Goal: Obtain resource: Download file/media

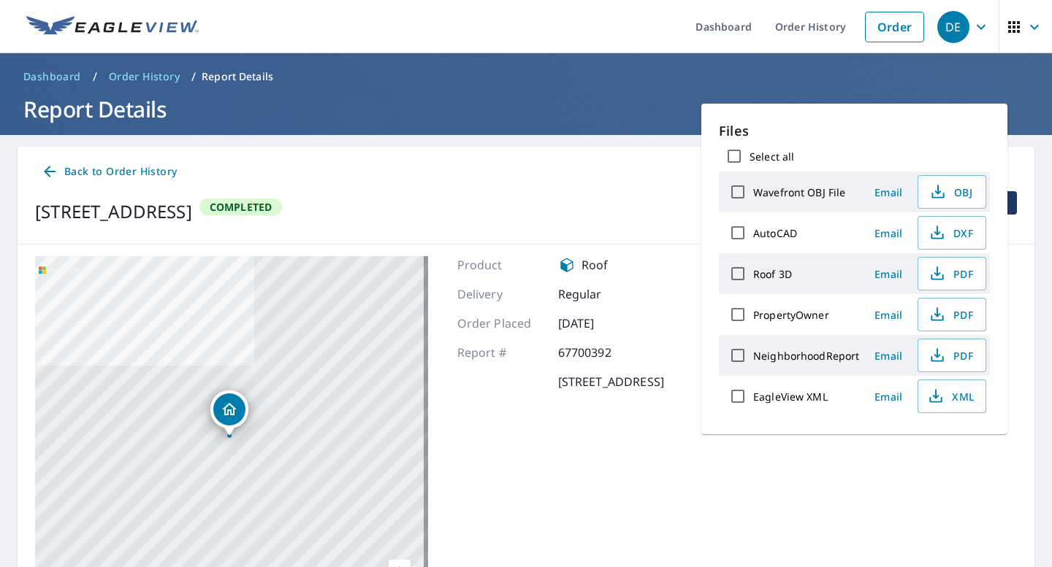
scroll to position [114, 0]
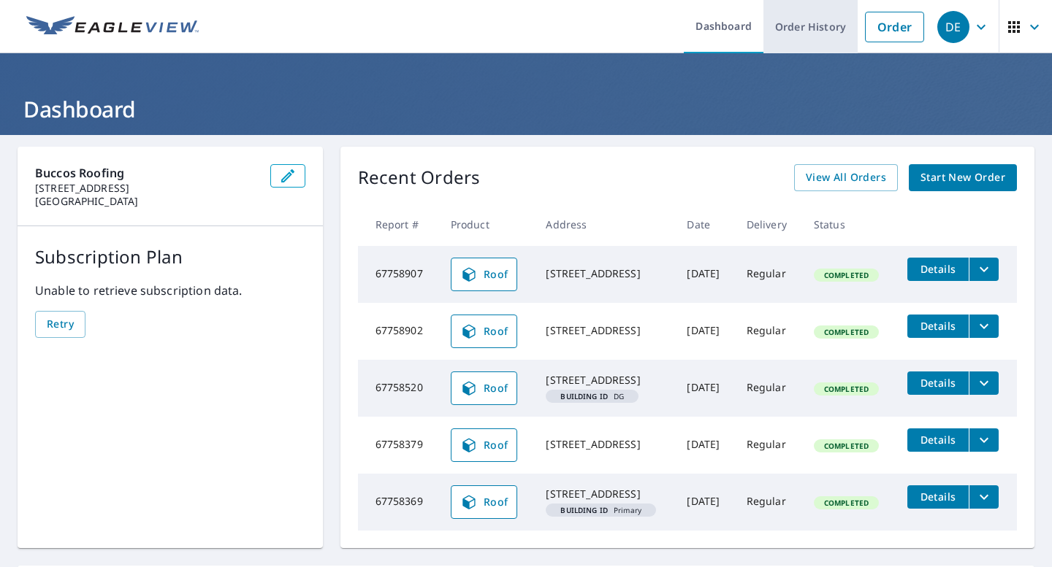
click at [820, 25] on link "Order History" at bounding box center [810, 26] width 94 height 53
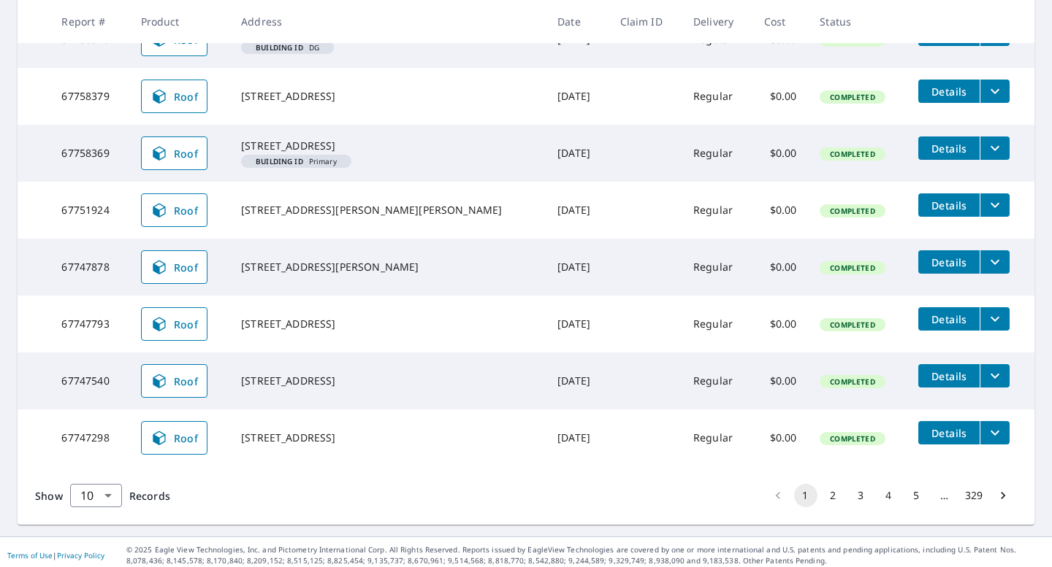
scroll to position [454, 0]
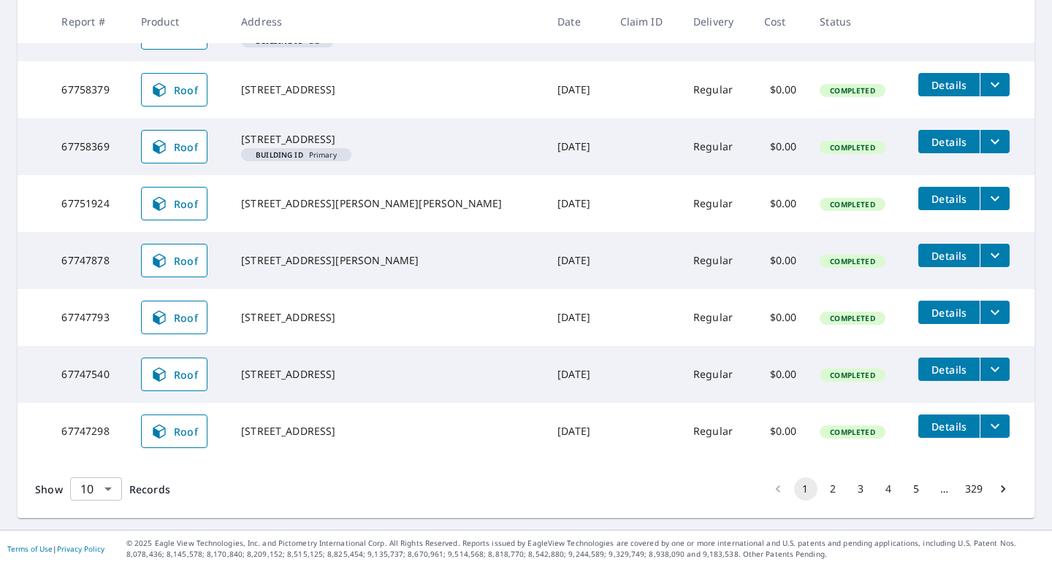
click at [115, 486] on body "DE DE Dashboard Order History Order DE Dashboard / Order History Order History …" at bounding box center [526, 283] width 1052 height 567
click at [101, 534] on li "100" at bounding box center [95, 537] width 52 height 26
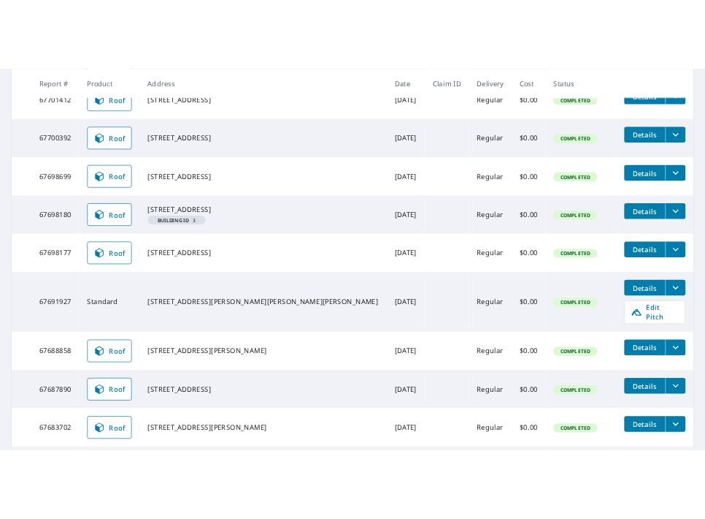
scroll to position [2509, 0]
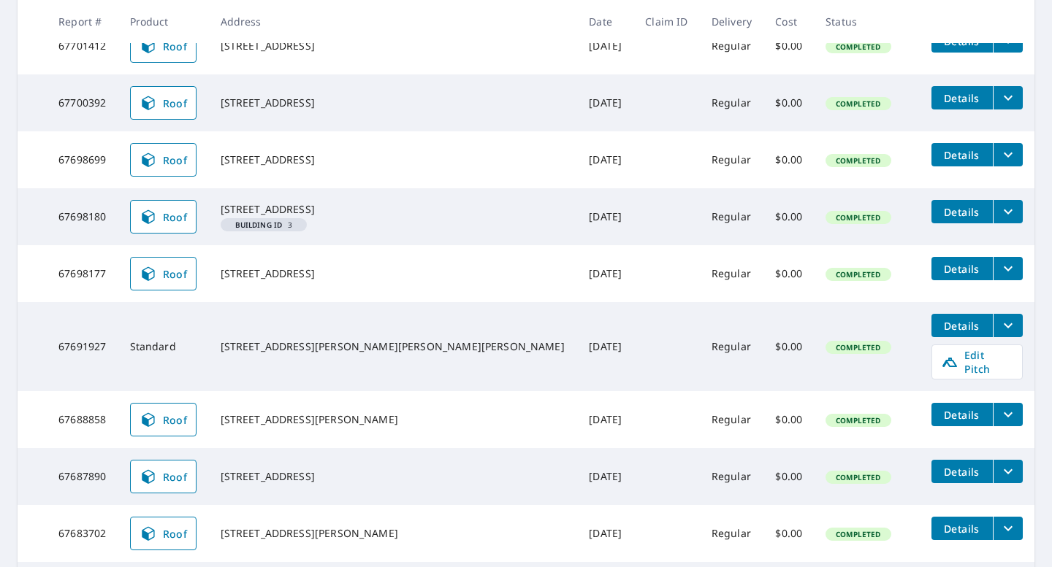
click at [999, 107] on icon "filesDropdownBtn-67700392" at bounding box center [1008, 98] width 18 height 18
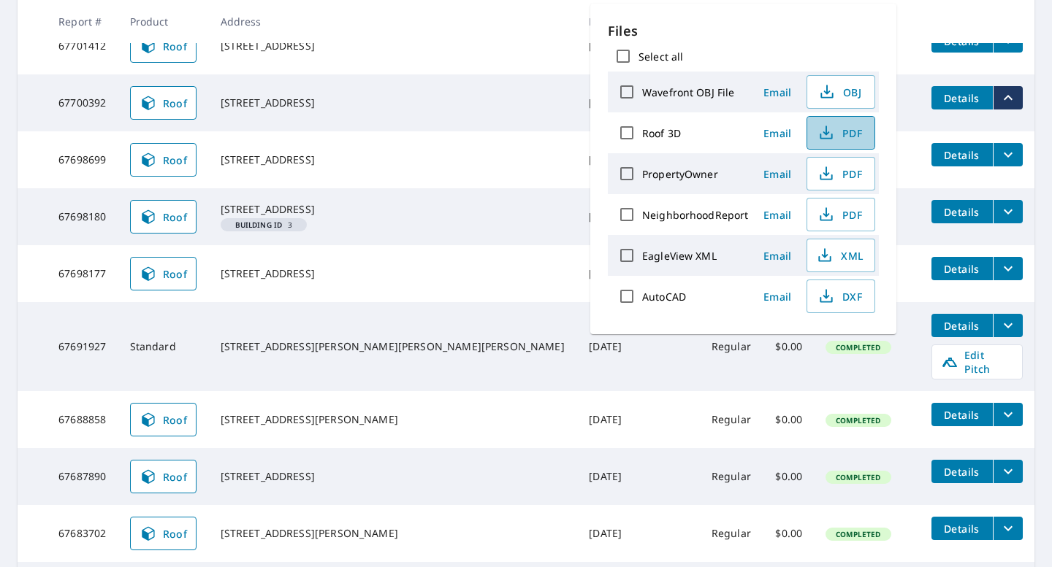
click at [840, 137] on span "PDF" at bounding box center [839, 133] width 47 height 18
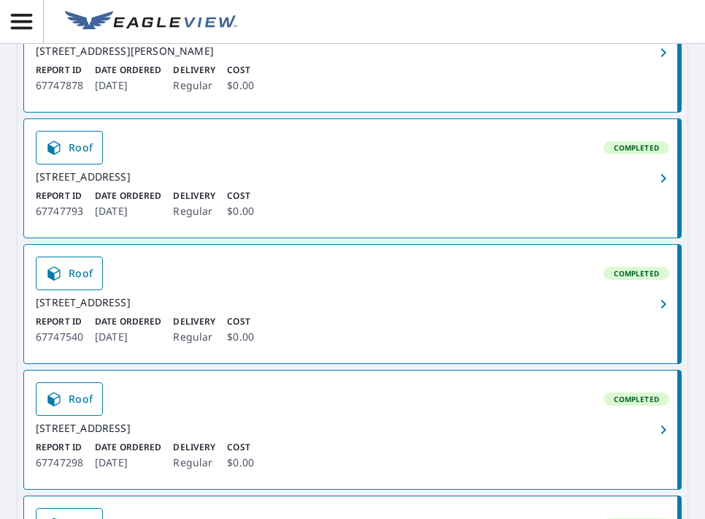
scroll to position [0, 0]
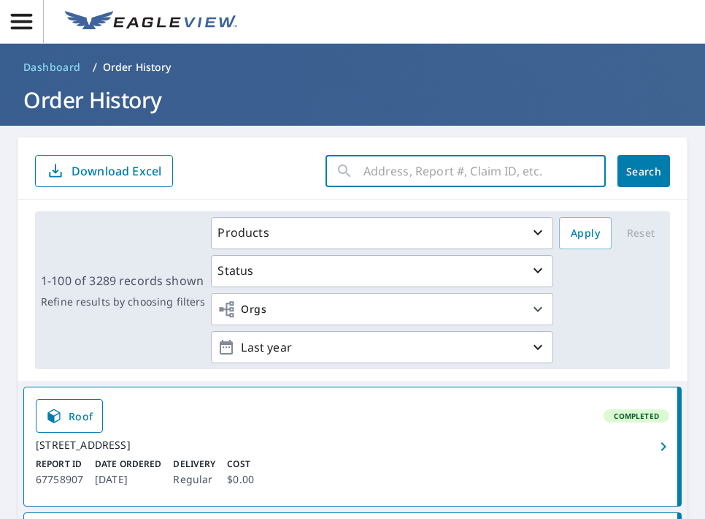
click at [409, 179] on input "text" at bounding box center [485, 170] width 242 height 41
type input "4942"
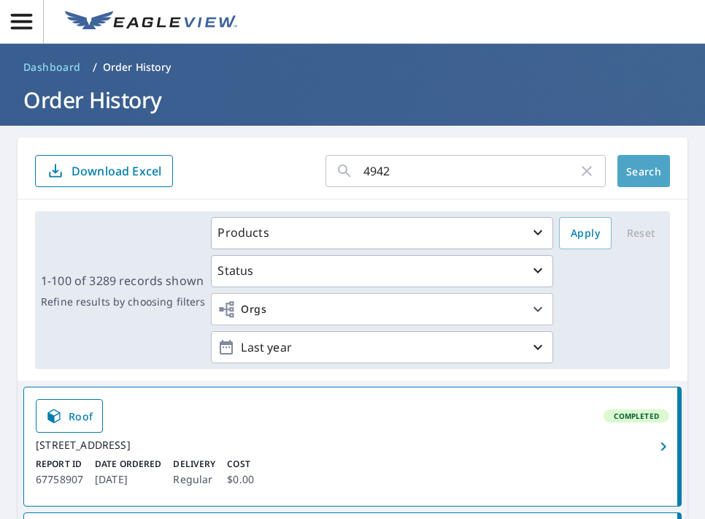
click at [647, 176] on span "Search" at bounding box center [644, 171] width 29 height 14
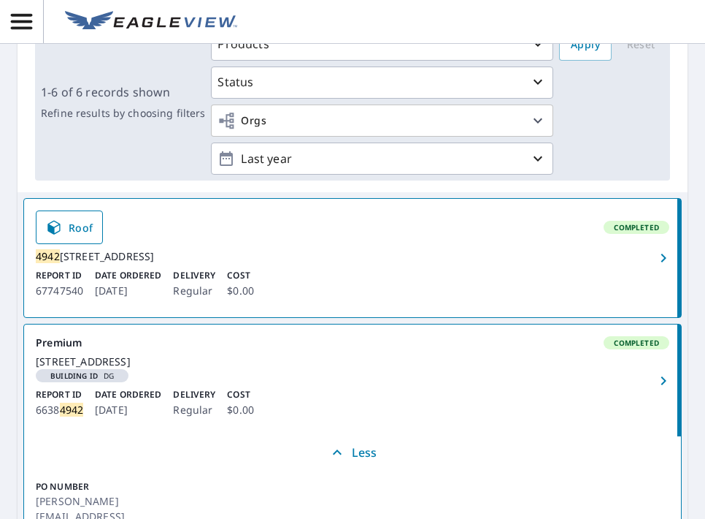
scroll to position [190, 0]
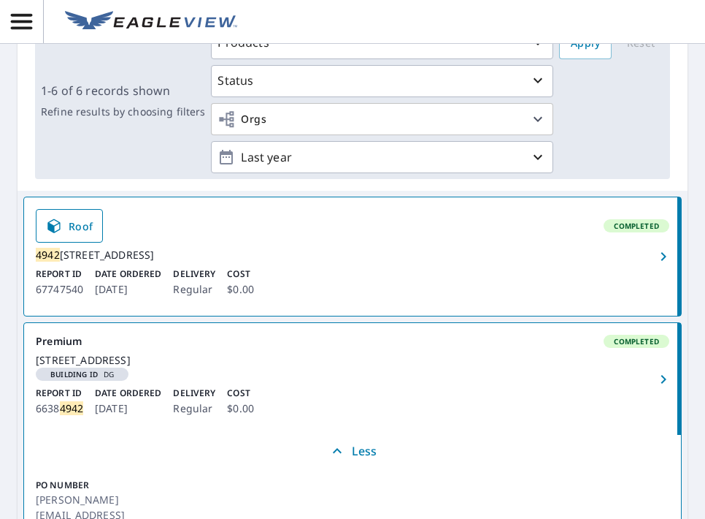
click at [655, 261] on icon "button" at bounding box center [664, 257] width 18 height 18
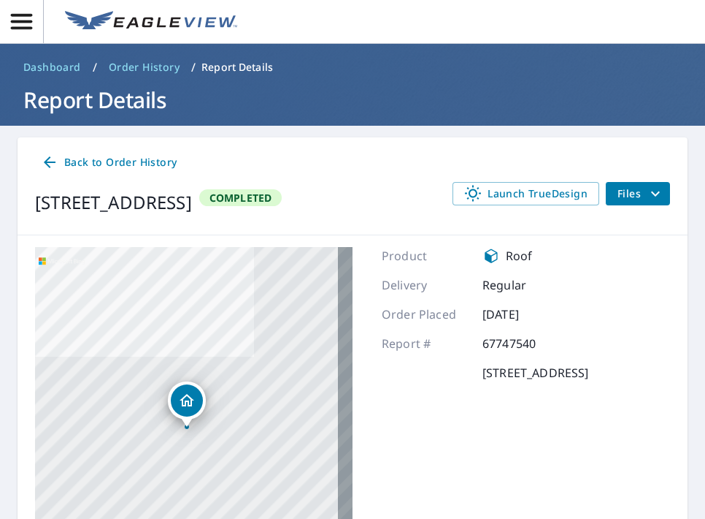
click at [647, 190] on icon "filesDropdownBtn-67747540" at bounding box center [656, 194] width 18 height 18
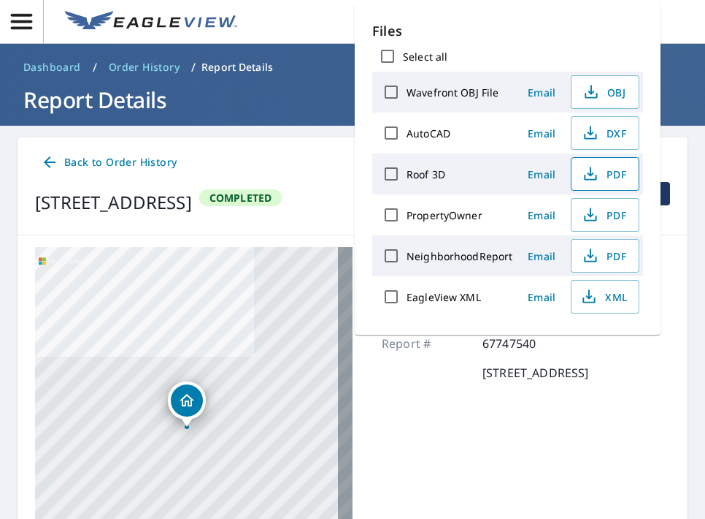
click at [613, 172] on span "PDF" at bounding box center [604, 174] width 47 height 18
